Goal: Transaction & Acquisition: Purchase product/service

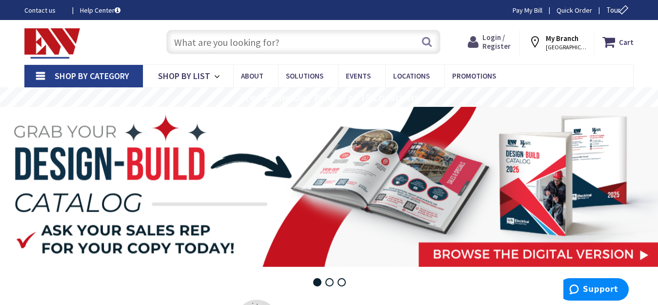
click at [499, 40] on span "Login / Register" at bounding box center [496, 42] width 28 height 18
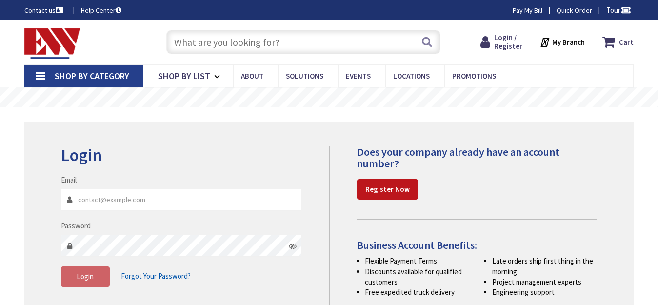
type input "[EMAIL_ADDRESS][DOMAIN_NAME]"
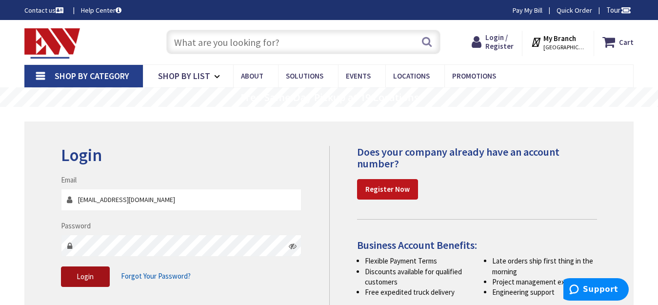
click at [87, 280] on span "Login" at bounding box center [85, 276] width 17 height 9
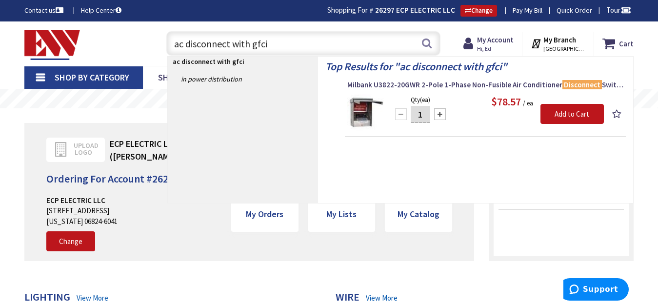
type input "ac disconnect with gfci"
click at [427, 43] on button "Search" at bounding box center [426, 43] width 13 height 22
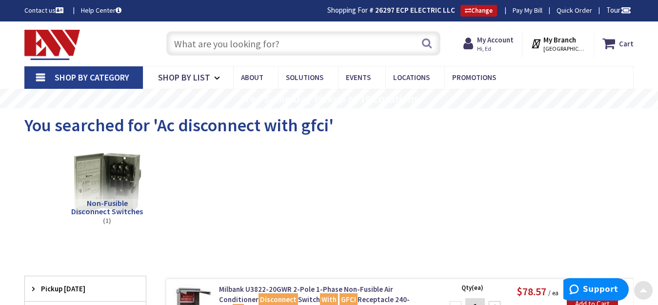
click at [303, 42] on input "text" at bounding box center [302, 43] width 273 height 24
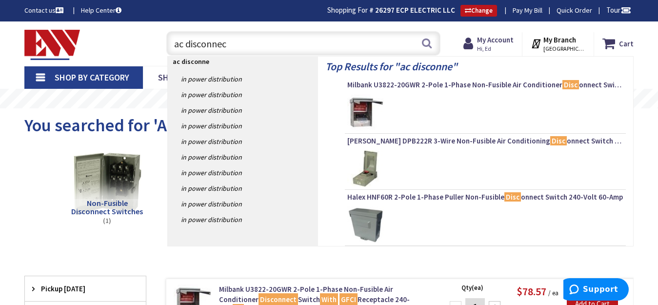
type input "ac disconnect"
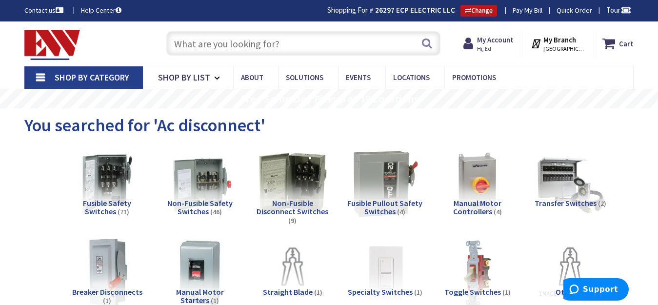
click at [271, 41] on input "text" at bounding box center [302, 43] width 273 height 24
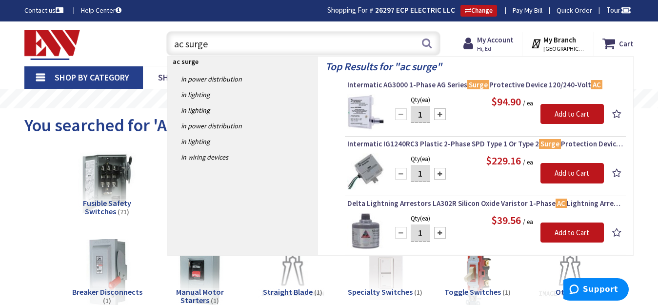
type input "ac surge"
